Goal: Task Accomplishment & Management: Manage account settings

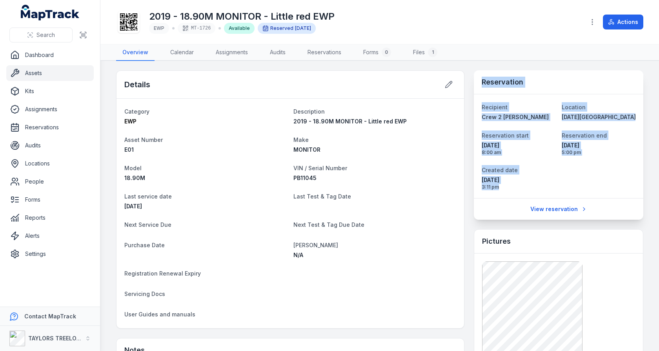
drag, startPoint x: 479, startPoint y: 72, endPoint x: 581, endPoint y: 187, distance: 154.0
click at [581, 187] on div "Reservation Recipient Crew 2 [PERSON_NAME] Location [DATE][GEOGRAPHIC_DATA] sta…" at bounding box center [559, 144] width 170 height 149
click at [581, 184] on dl "Recipient Crew 2 [PERSON_NAME] Location [DATE][GEOGRAPHIC_DATA] start [DATE] 8:…" at bounding box center [559, 146] width 154 height 88
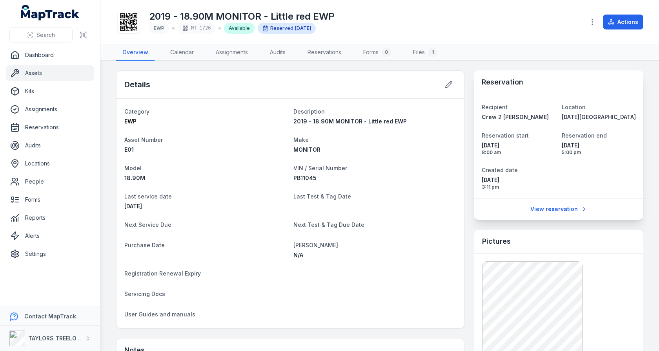
click at [52, 72] on link "Assets" at bounding box center [50, 73] width 88 height 16
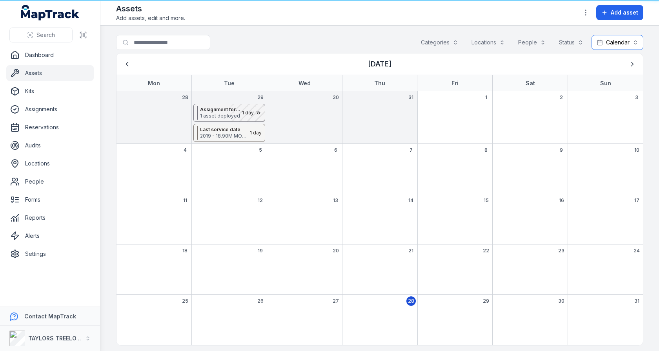
click at [623, 37] on button "Calendar ********" at bounding box center [618, 42] width 52 height 15
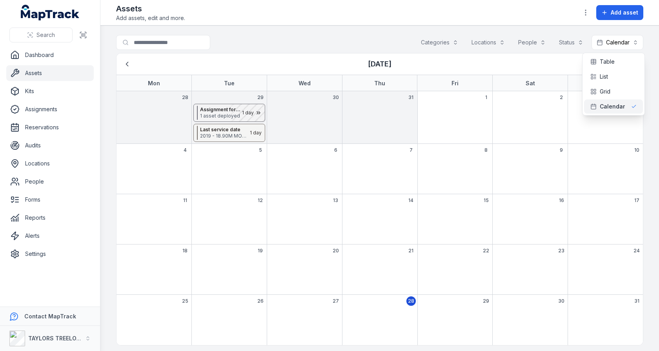
click at [409, 35] on div "Search for assets Categories Locations People Status Calendar ********" at bounding box center [380, 44] width 528 height 18
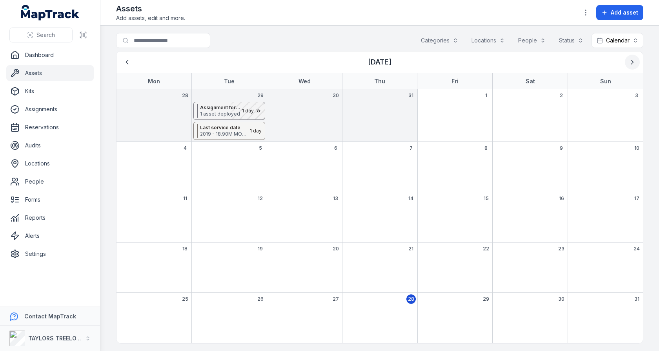
click at [630, 60] on icon "Next" at bounding box center [633, 62] width 8 height 8
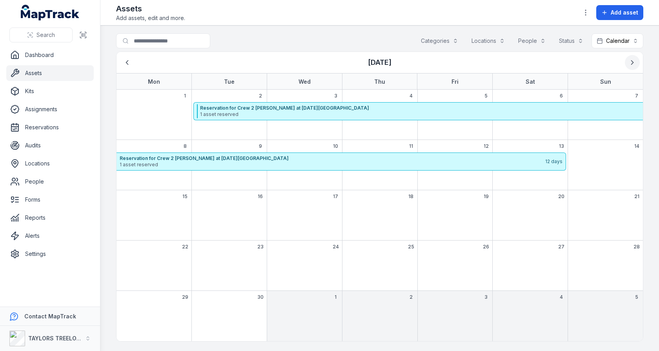
scroll to position [0, 0]
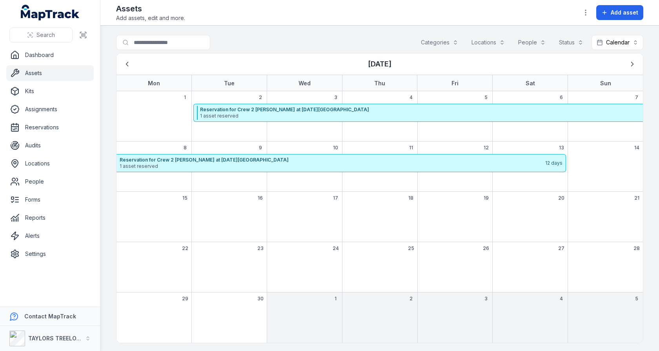
click at [211, 97] on div "2" at bounding box center [229, 116] width 75 height 50
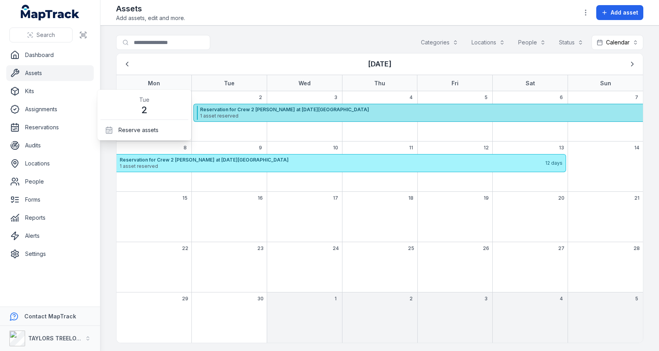
click at [211, 108] on strong "Reservation for Crew 2 [PERSON_NAME] at [DATE][GEOGRAPHIC_DATA]" at bounding box center [448, 109] width 497 height 6
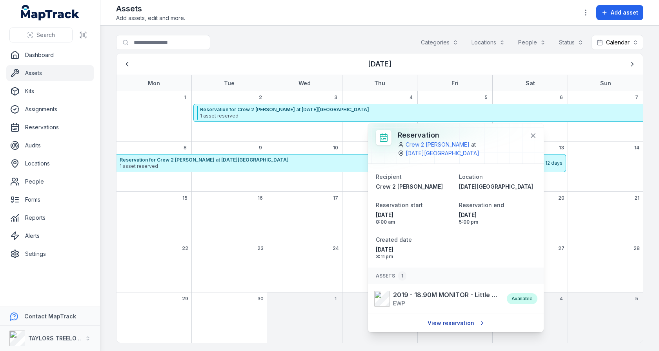
click at [453, 315] on link "View reservation" at bounding box center [456, 322] width 66 height 15
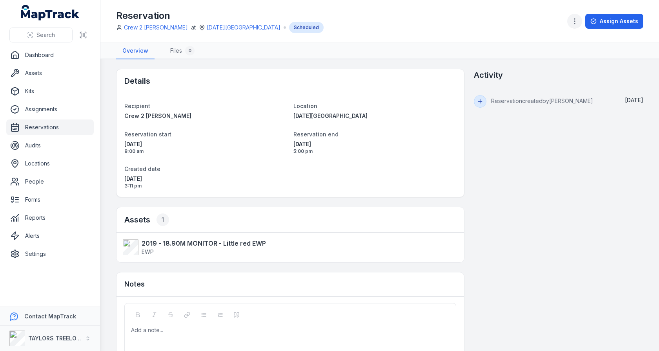
click at [573, 25] on button "button" at bounding box center [575, 21] width 15 height 15
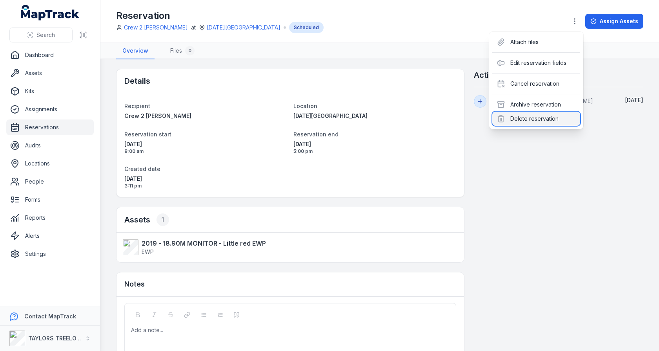
click at [541, 123] on div "Delete reservation" at bounding box center [537, 118] width 88 height 14
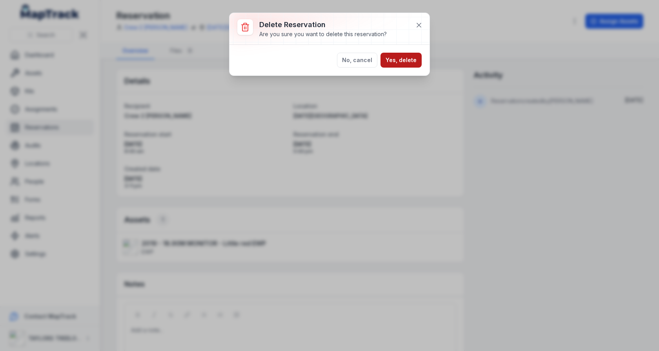
click at [390, 62] on button "Yes, delete" at bounding box center [401, 60] width 41 height 15
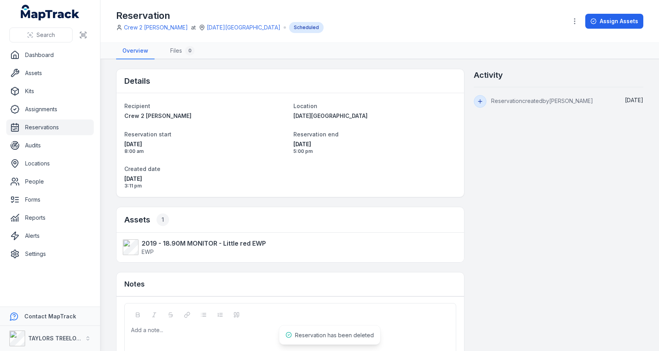
click at [519, 173] on div "Details Recipient Crew 2 [PERSON_NAME] Location [DATE][GEOGRAPHIC_DATA] start […" at bounding box center [380, 228] width 528 height 318
